Goal: Information Seeking & Learning: Learn about a topic

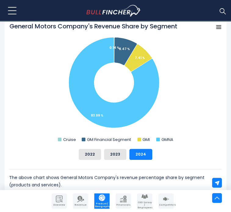
scroll to position [241, 0]
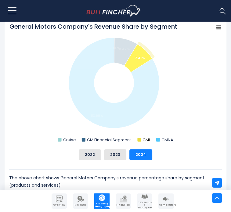
click at [145, 137] on text "GMI" at bounding box center [145, 140] width 7 height 6
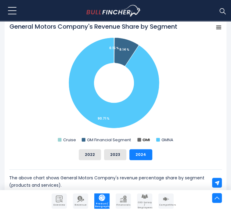
click at [147, 137] on text "GMI" at bounding box center [145, 140] width 7 height 6
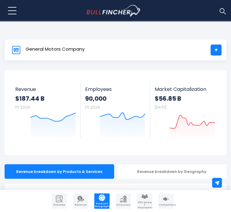
scroll to position [0, 0]
click at [175, 164] on div "Revenue breakdown by Geography" at bounding box center [172, 171] width 110 height 15
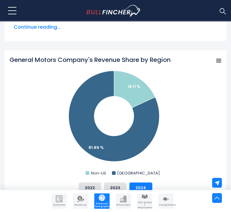
scroll to position [211, 0]
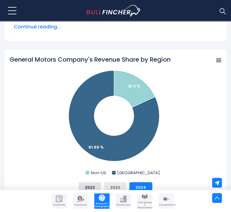
click at [115, 182] on button "2023" at bounding box center [115, 187] width 22 height 11
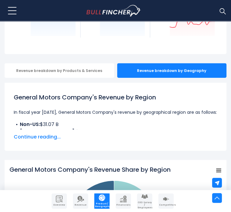
scroll to position [0, 0]
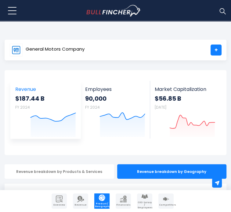
click at [50, 108] on div "$187.44 B FY 2024" at bounding box center [45, 102] width 61 height 15
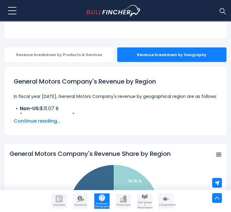
scroll to position [118, 0]
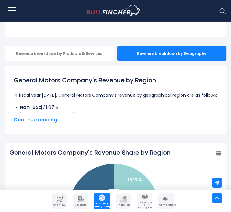
click at [38, 116] on span "Continue reading..." at bounding box center [116, 119] width 204 height 7
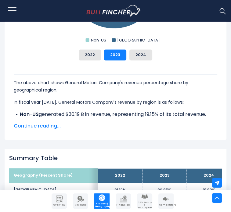
scroll to position [388, 0]
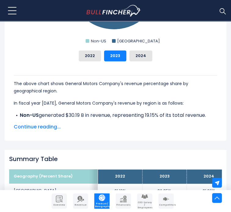
click at [47, 123] on span "Continue reading..." at bounding box center [116, 126] width 204 height 7
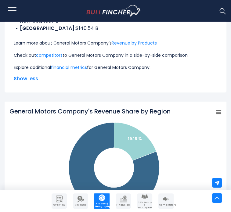
scroll to position [205, 0]
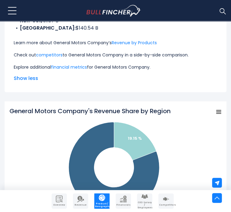
click at [218, 110] on icon "General Motors Company's Revenue Share by Region" at bounding box center [219, 111] width 4 height 3
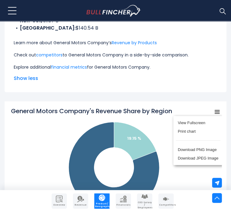
click at [39, 127] on rect "General Motors Company's Revenue Share by Region" at bounding box center [115, 168] width 209 height 122
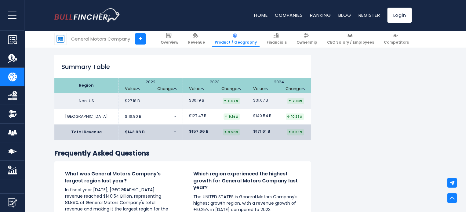
scroll to position [984, 0]
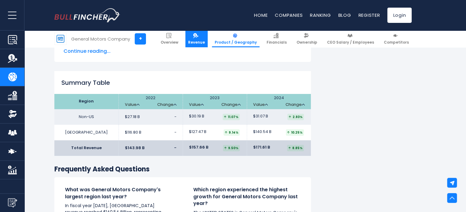
click at [205, 41] on span "Revenue" at bounding box center [196, 42] width 17 height 5
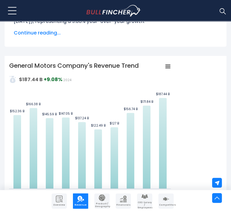
scroll to position [188, 0]
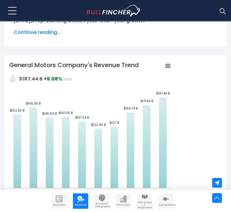
click at [169, 64] on icon "General Motors Company's Revenue Trend" at bounding box center [168, 65] width 4 height 3
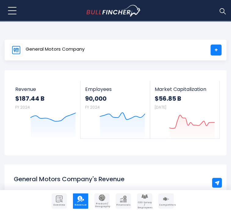
scroll to position [0, 0]
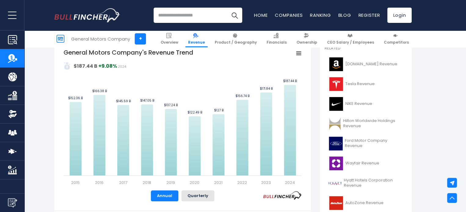
scroll to position [144, 0]
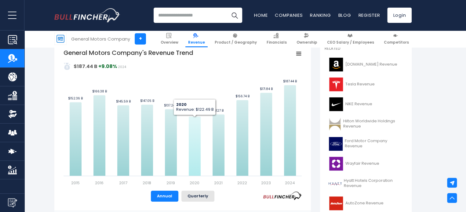
click at [196, 151] on icon "General Motors Company's Revenue Trend" at bounding box center [195, 146] width 12 height 59
click at [300, 55] on icon "General Motors Company's Revenue Trend" at bounding box center [298, 53] width 4 height 3
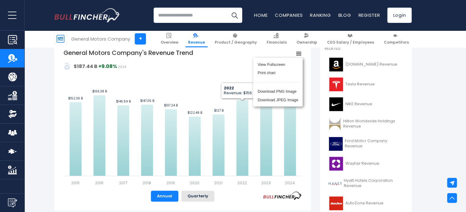
click at [230, 77] on rect "General Motors Company's Revenue Trend" at bounding box center [182, 117] width 238 height 137
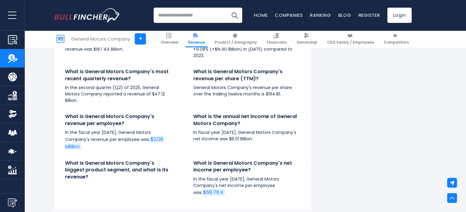
scroll to position [1488, 0]
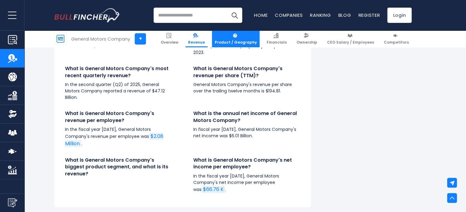
click at [237, 37] on img at bounding box center [234, 35] width 5 height 5
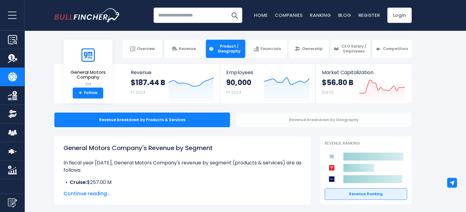
click at [325, 118] on div "Revenue breakdown by Geography" at bounding box center [323, 120] width 175 height 15
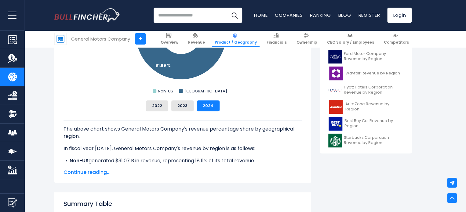
scroll to position [241, 0]
click at [99, 172] on span "Continue reading..." at bounding box center [182, 171] width 238 height 7
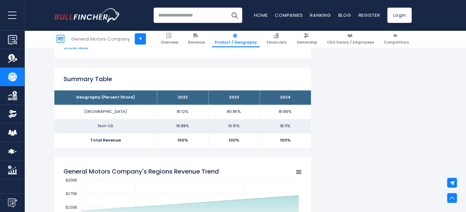
scroll to position [413, 0]
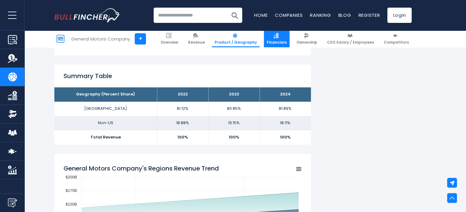
click at [283, 39] on link "Financials" at bounding box center [277, 39] width 26 height 17
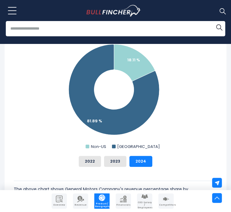
scroll to position [237, 0]
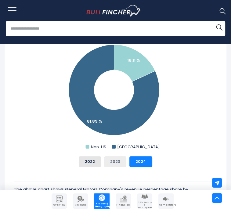
click at [116, 156] on button "2023" at bounding box center [115, 161] width 22 height 11
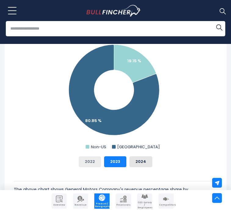
click at [86, 156] on button "2022" at bounding box center [90, 161] width 22 height 11
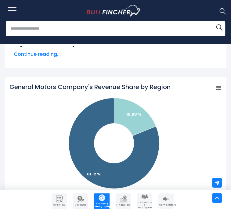
scroll to position [187, 0]
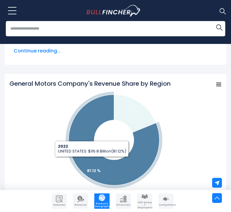
click at [92, 147] on icon "General Motors Company's Revenue Share by Region" at bounding box center [114, 140] width 91 height 91
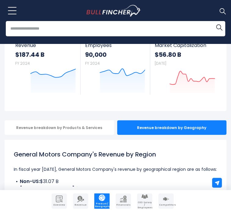
scroll to position [45, 0]
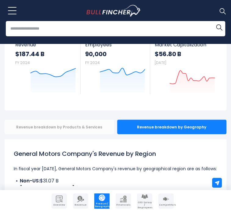
click at [67, 120] on div "Revenue breakdown by Products & Services" at bounding box center [60, 127] width 110 height 15
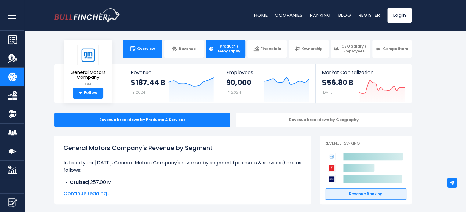
click at [143, 47] on span "Overview" at bounding box center [146, 48] width 18 height 5
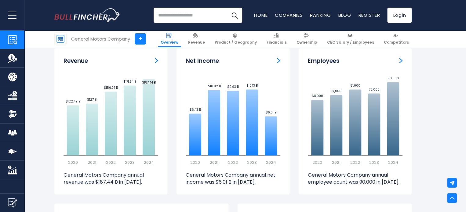
scroll to position [413, 0]
click at [157, 59] on img "Revenue" at bounding box center [156, 59] width 3 height 5
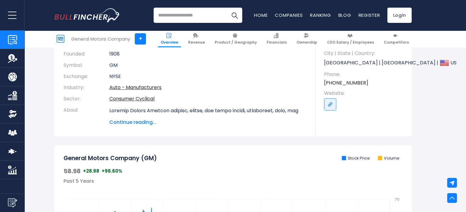
scroll to position [0, 0]
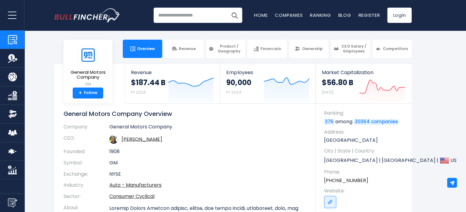
click at [13, 77] on img "Company Product/Geography" at bounding box center [12, 76] width 9 height 9
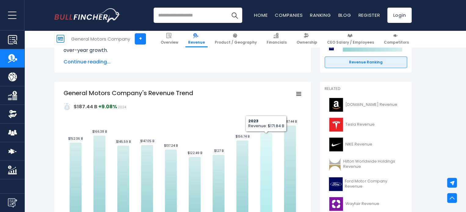
scroll to position [104, 0]
